Goal: Feedback & Contribution: Submit feedback/report problem

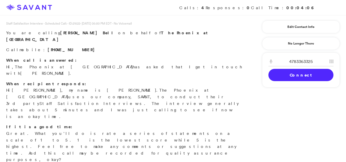
click at [292, 79] on link "Connect" at bounding box center [300, 75] width 65 height 12
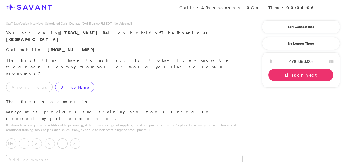
click at [55, 82] on label "Use Name" at bounding box center [74, 87] width 39 height 10
click at [101, 123] on p "(Pertains to where you need additional help/training, if there is a shortage of…" at bounding box center [124, 128] width 236 height 10
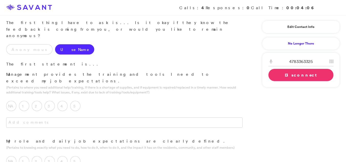
scroll to position [54, 0]
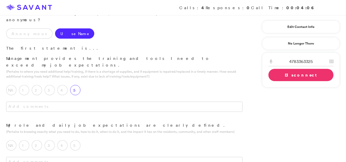
click at [73, 85] on label "5" at bounding box center [75, 90] width 10 height 10
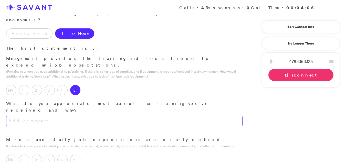
click at [56, 116] on textarea at bounding box center [124, 121] width 236 height 10
click at [175, 116] on textarea "I appreciate that the staff takes the time to teach you all the things you shou…" at bounding box center [124, 121] width 236 height 10
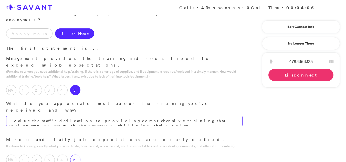
type textarea "I value the staff's dedication to providing comprehensive training that equips …"
click at [75, 155] on label "5" at bounding box center [75, 160] width 10 height 10
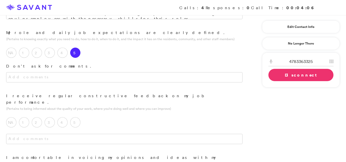
scroll to position [162, 0]
click at [75, 116] on label "5" at bounding box center [75, 121] width 10 height 10
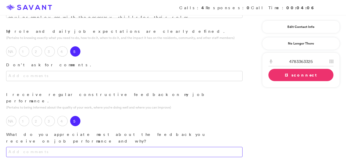
click at [41, 147] on textarea at bounding box center [124, 152] width 236 height 10
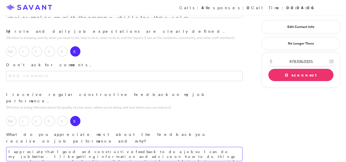
click at [222, 147] on textarea "I appreciate that I good and constructive feedback to do a job so I can do my j…" at bounding box center [124, 154] width 236 height 14
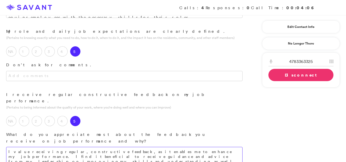
type textarea "I value receiving regular, constructive feedback, as it enables me to enhance m…"
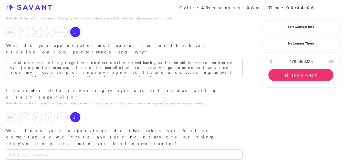
scroll to position [252, 0]
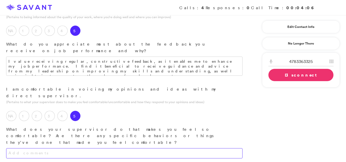
click at [36, 148] on textarea at bounding box center [124, 153] width 236 height 10
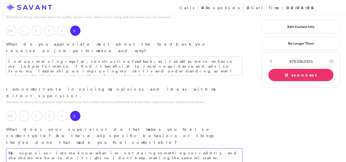
click at [48, 148] on textarea "My supervisor lets me know when im not doing something correddtly and she shows…" at bounding box center [124, 155] width 236 height 14
type textarea "My supervisor provides guidance when I am not performing tasks correctly and de…"
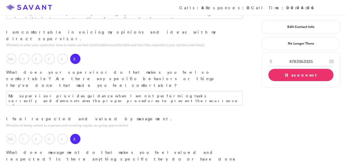
scroll to position [311, 0]
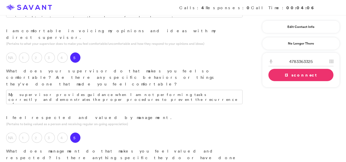
type textarea "Management demonstrates effective leadership and communication, actively seekin…"
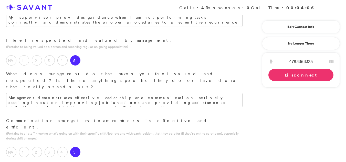
scroll to position [389, 0]
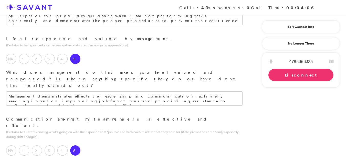
type textarea "Our team's effectiveness stems from the positive energy and camaraderie we shar…"
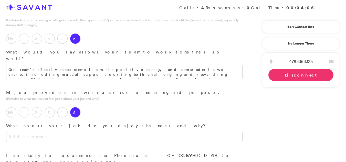
scroll to position [504, 0]
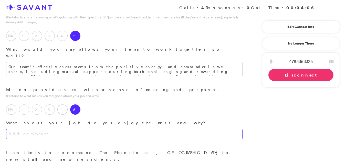
click at [86, 129] on textarea at bounding box center [124, 134] width 236 height 10
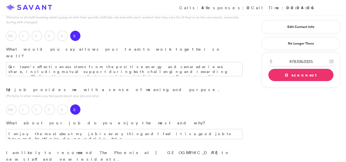
click at [83, 120] on p "What about your job do you enjoy the most and why?" at bounding box center [124, 123] width 236 height 7
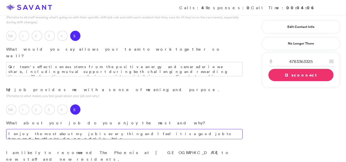
click at [201, 129] on textarea "I enjoy the most about my job is everything and I feel it is a good job to have…" at bounding box center [124, 134] width 236 height 10
type textarea "I find the entirety of my job to be enjoyable, and I consider it to be a fulfil…"
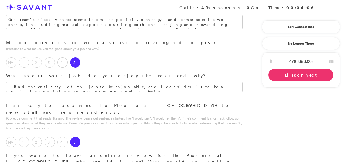
scroll to position [552, 0]
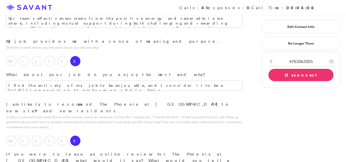
type textarea "The community is a suitable choice for elderly care, and it is a good place to …"
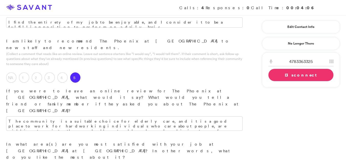
scroll to position [617, 0]
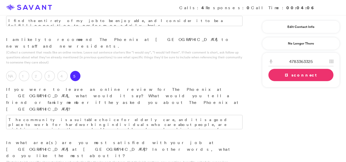
type textarea "I am most satisfied with my role due to the collaborative spirit among the staf…"
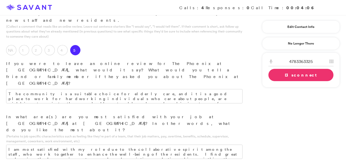
scroll to position [652, 0]
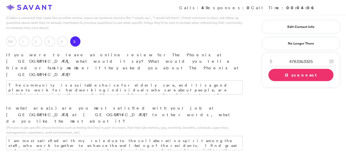
click at [313, 77] on link "Disconnect" at bounding box center [300, 75] width 65 height 12
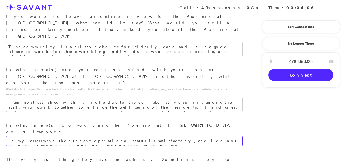
scroll to position [696, 0]
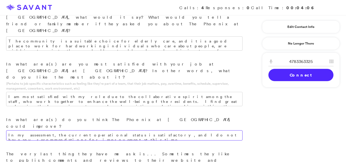
type textarea "In my assessment, the current operational status is satisfactory, and I do not …"
